Goal: Task Accomplishment & Management: Manage account settings

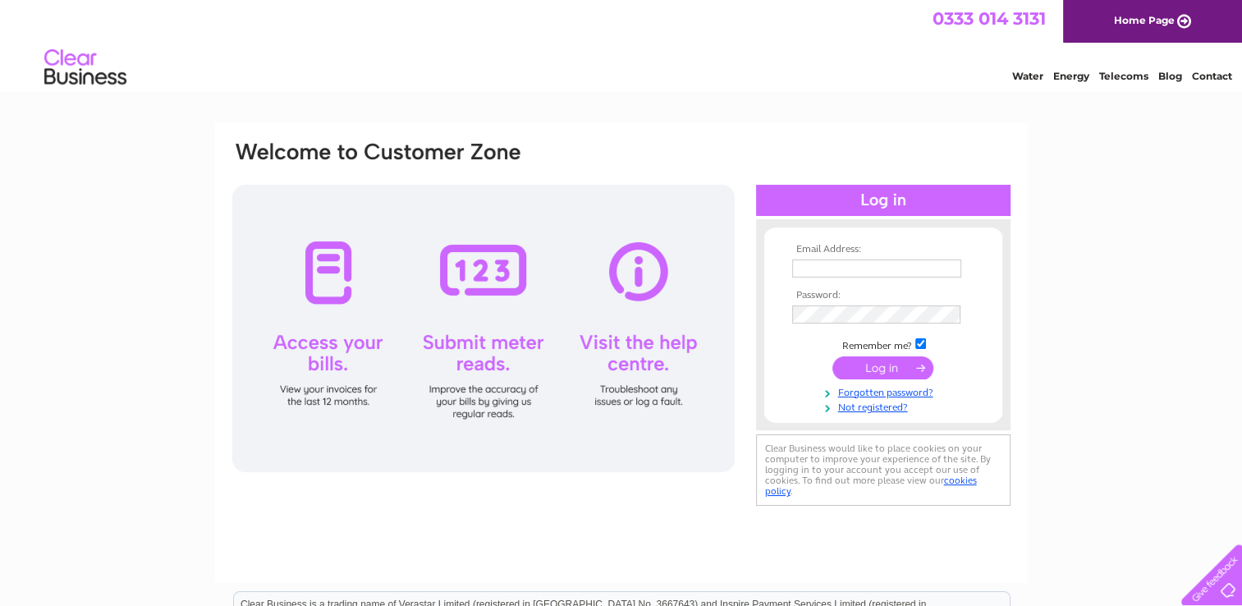
type input "briancapaldi@hotmail.co.uk"
click at [883, 369] on input "submit" at bounding box center [882, 367] width 101 height 23
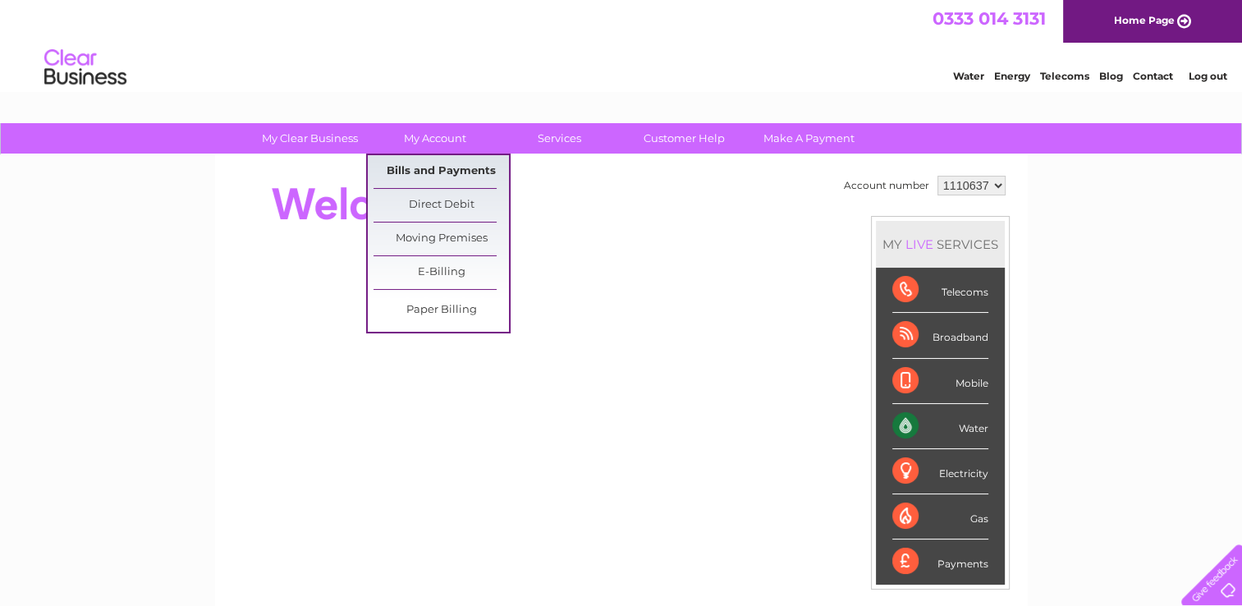
click at [430, 169] on link "Bills and Payments" at bounding box center [440, 171] width 135 height 33
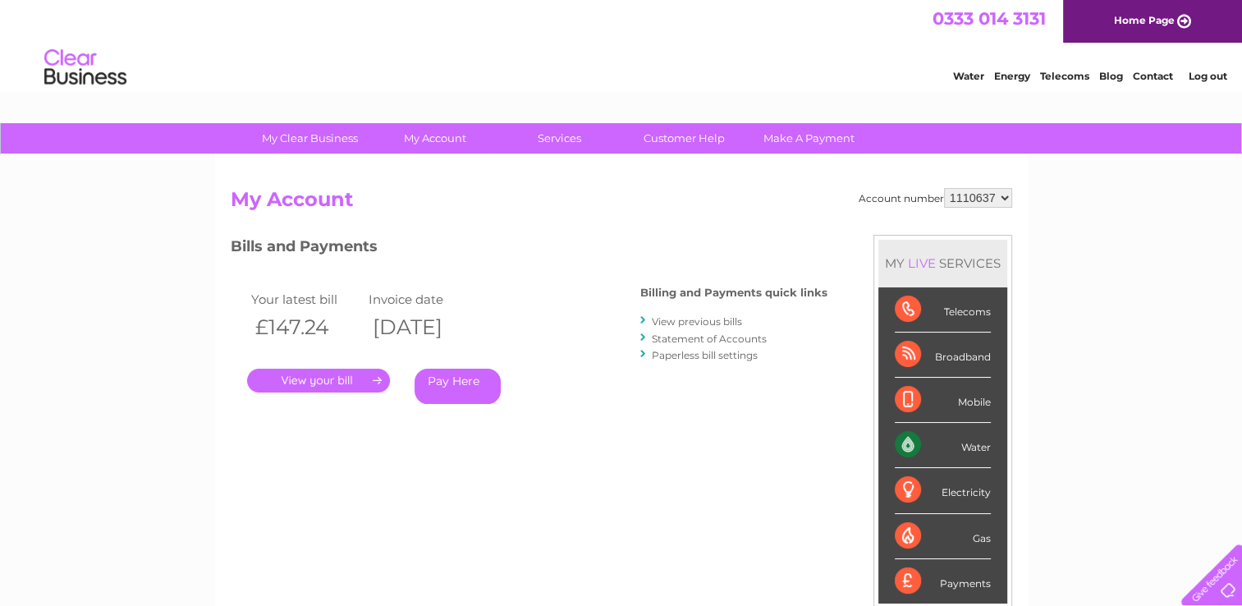
click at [675, 320] on link "View previous bills" at bounding box center [697, 321] width 90 height 12
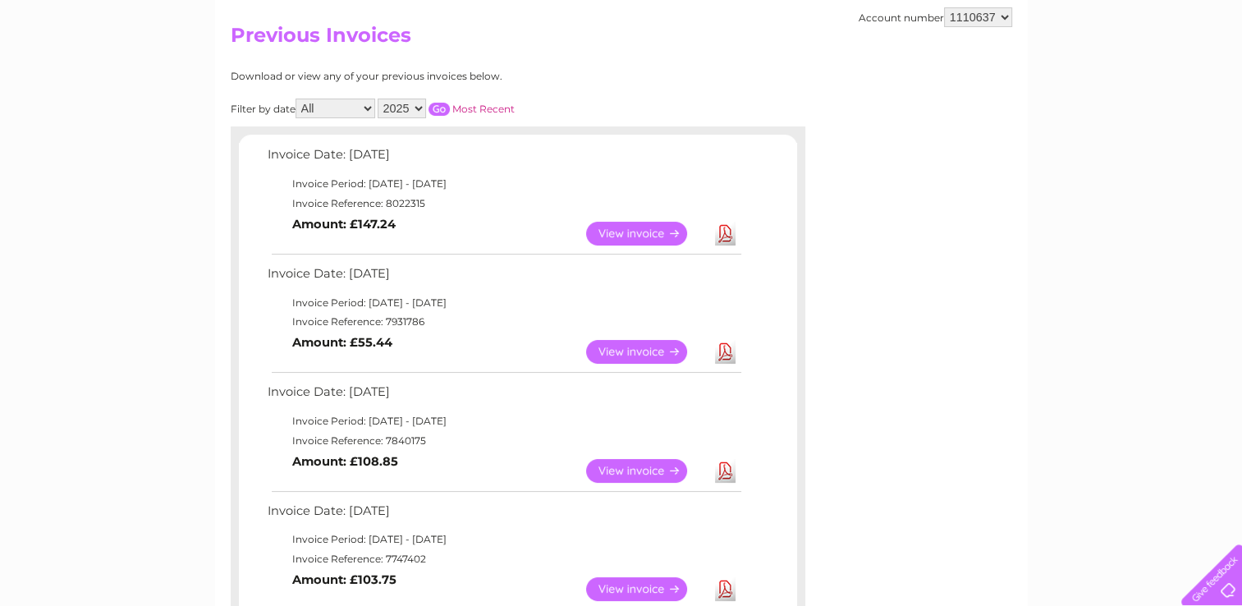
scroll to position [164, 0]
click at [627, 346] on link "View" at bounding box center [646, 352] width 121 height 24
click at [639, 236] on link "View" at bounding box center [646, 234] width 121 height 24
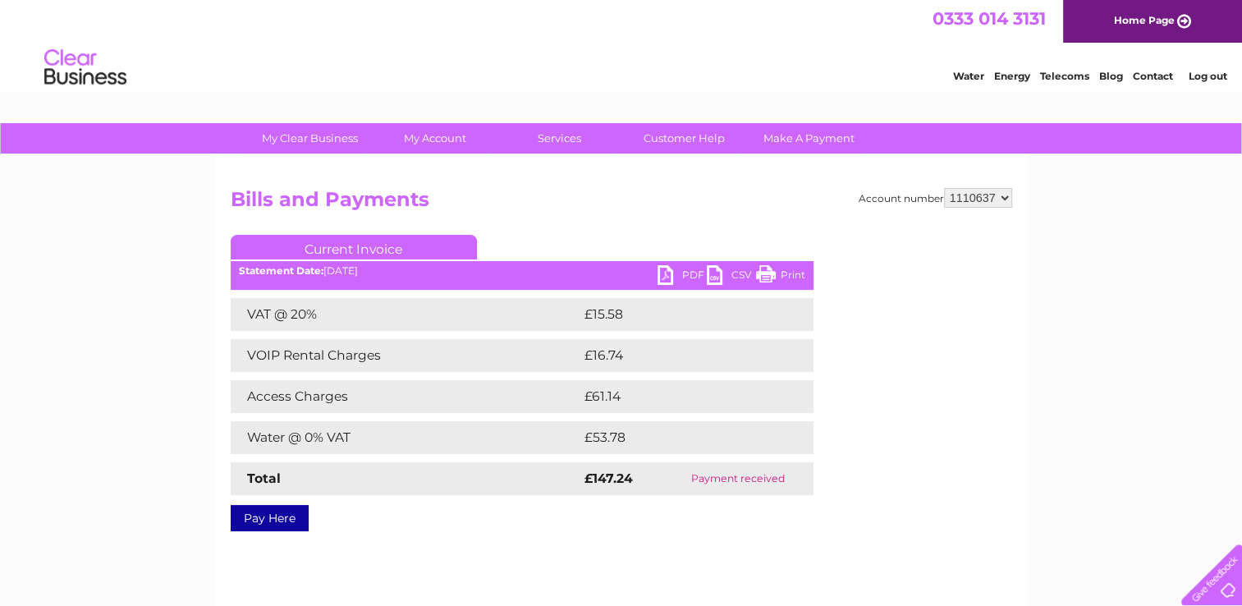
click at [1205, 71] on link "Log out" at bounding box center [1206, 76] width 39 height 12
